Goal: Information Seeking & Learning: Understand process/instructions

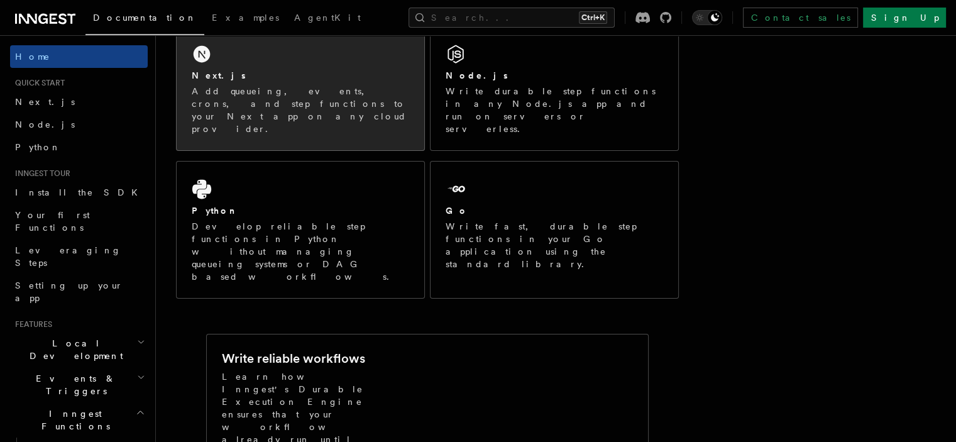
scroll to position [126, 0]
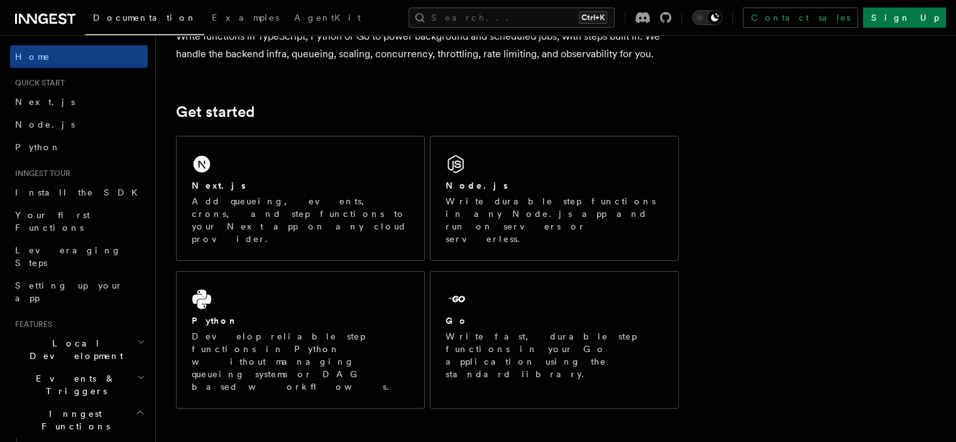
click at [251, 236] on div "Next.js Add queueing, events, crons, and step functions to your Next app on any…" at bounding box center [427, 272] width 503 height 283
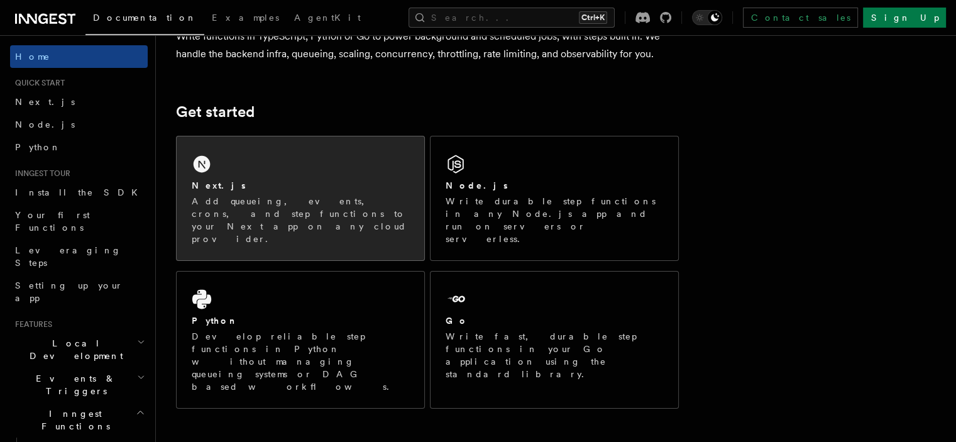
click at [279, 190] on div "Next.js" at bounding box center [300, 185] width 217 height 13
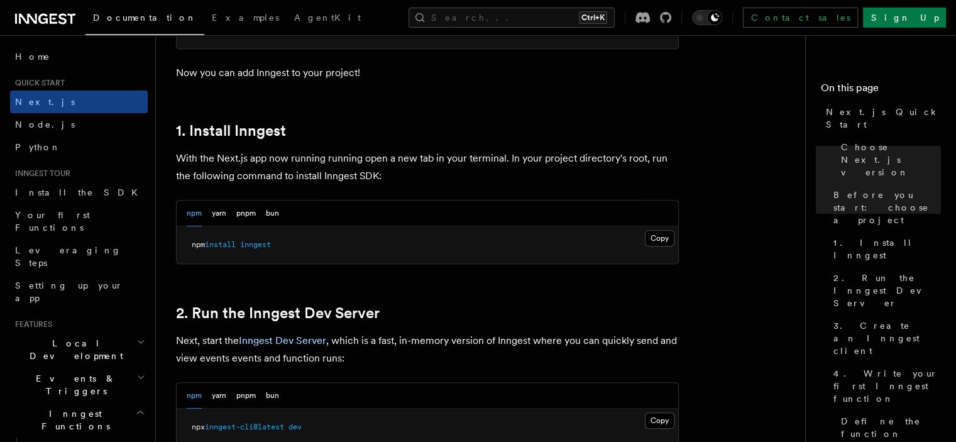
scroll to position [943, 0]
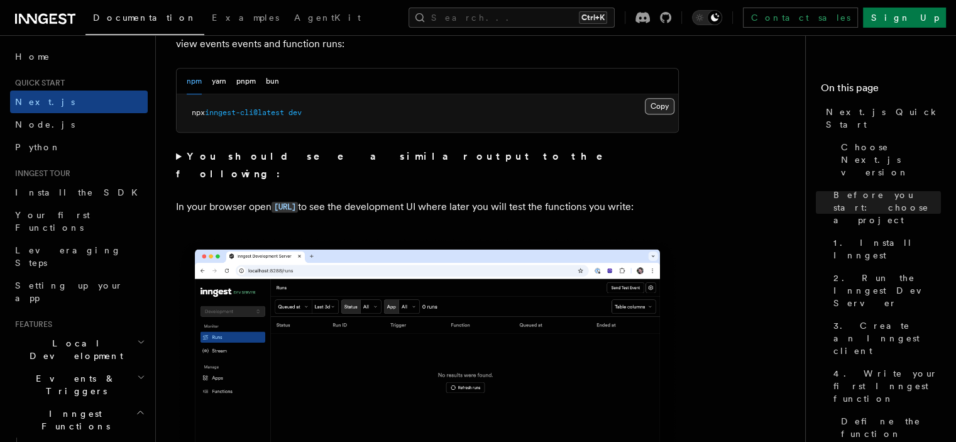
click at [654, 103] on button "Copy Copied" at bounding box center [660, 106] width 30 height 16
